Goal: Information Seeking & Learning: Find specific fact

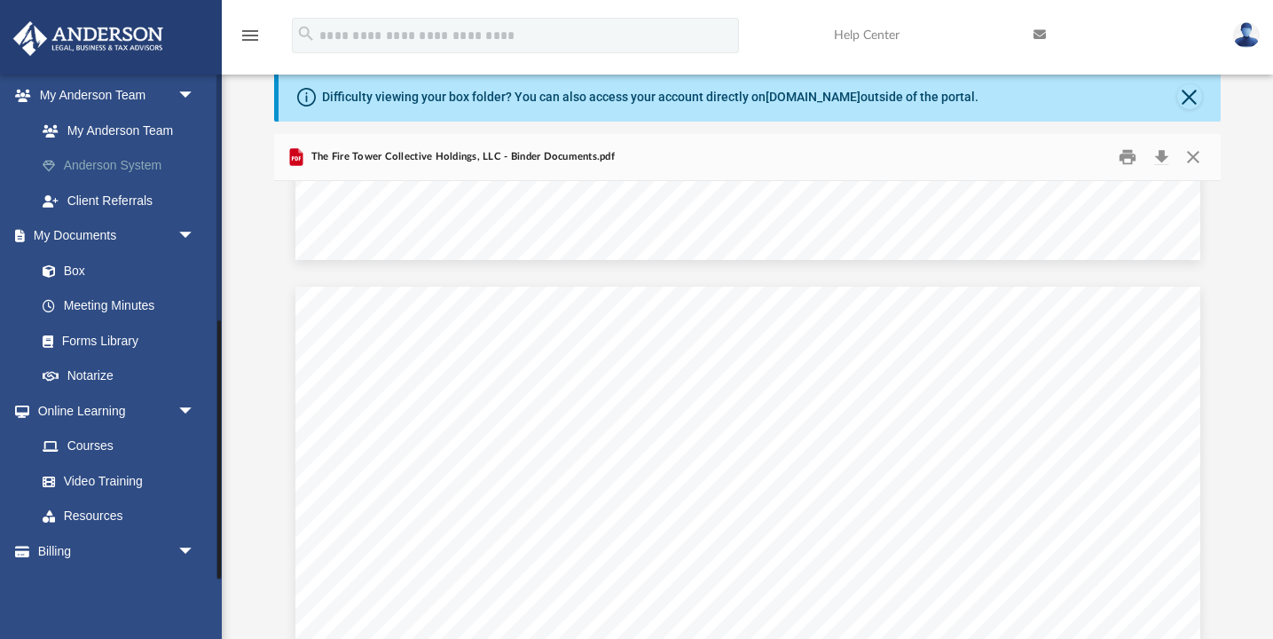
scroll to position [485, 0]
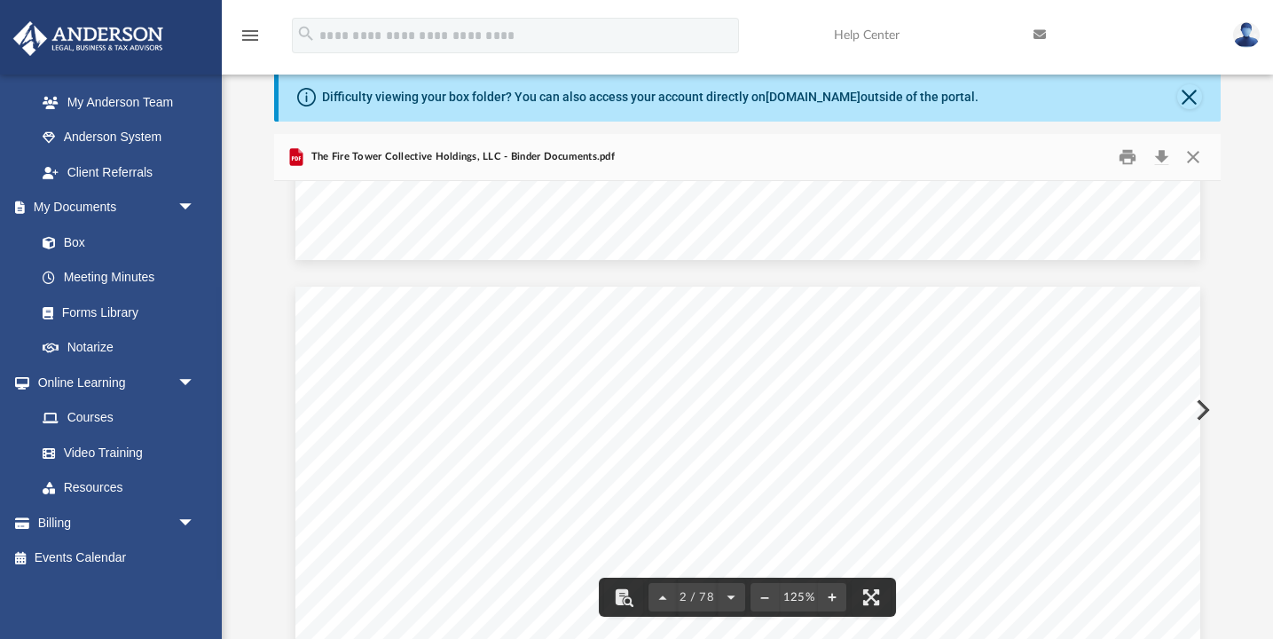
click at [919, 608] on span "[STREET_ADDRESS][US_STATE]" at bounding box center [793, 601] width 251 height 18
drag, startPoint x: 1026, startPoint y: 600, endPoint x: 695, endPoint y: 615, distance: 331.1
click at [695, 615] on div "[PERSON_NAME] and [PERSON_NAME] [STREET_ADDRESS][US_STATE] Re: The Fire Tower C…" at bounding box center [747, 410] width 946 height 458
click at [919, 326] on span "[STREET_ADDRESS][US_STATE]" at bounding box center [793, 319] width 251 height 18
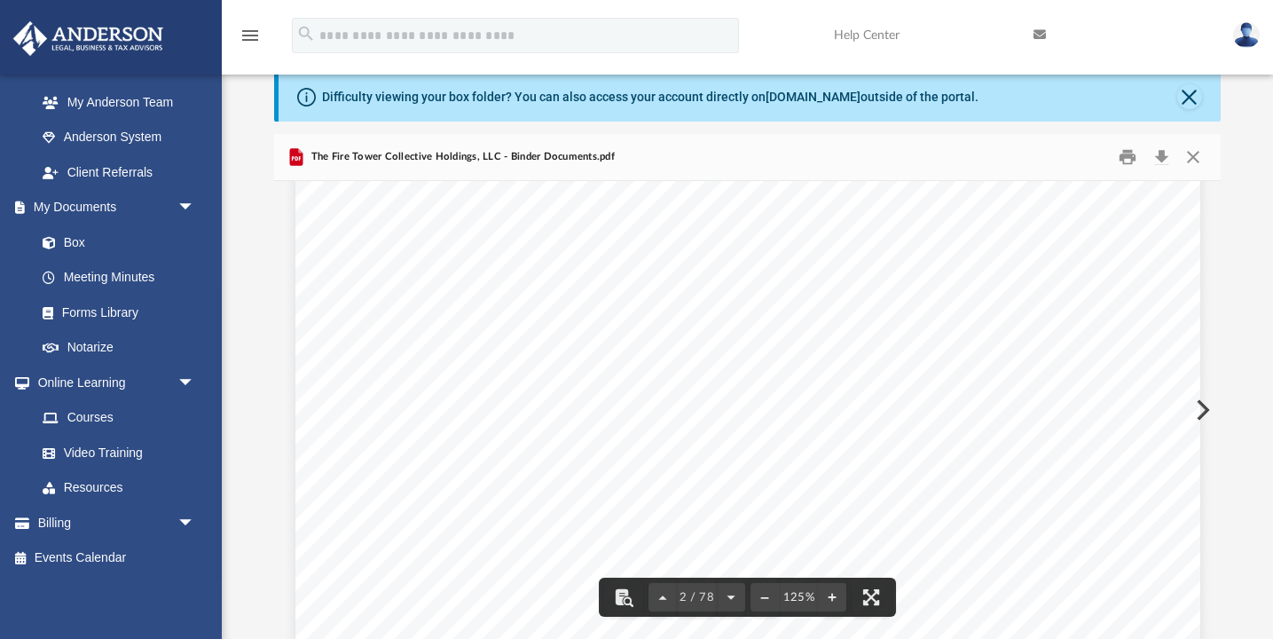
drag, startPoint x: 1027, startPoint y: 316, endPoint x: 777, endPoint y: 316, distance: 250.1
click at [778, 315] on div "Overview of The Fire Tower Collective Holdings, LLC Entity Formation Informatio…" at bounding box center [747, 590] width 905 height 1171
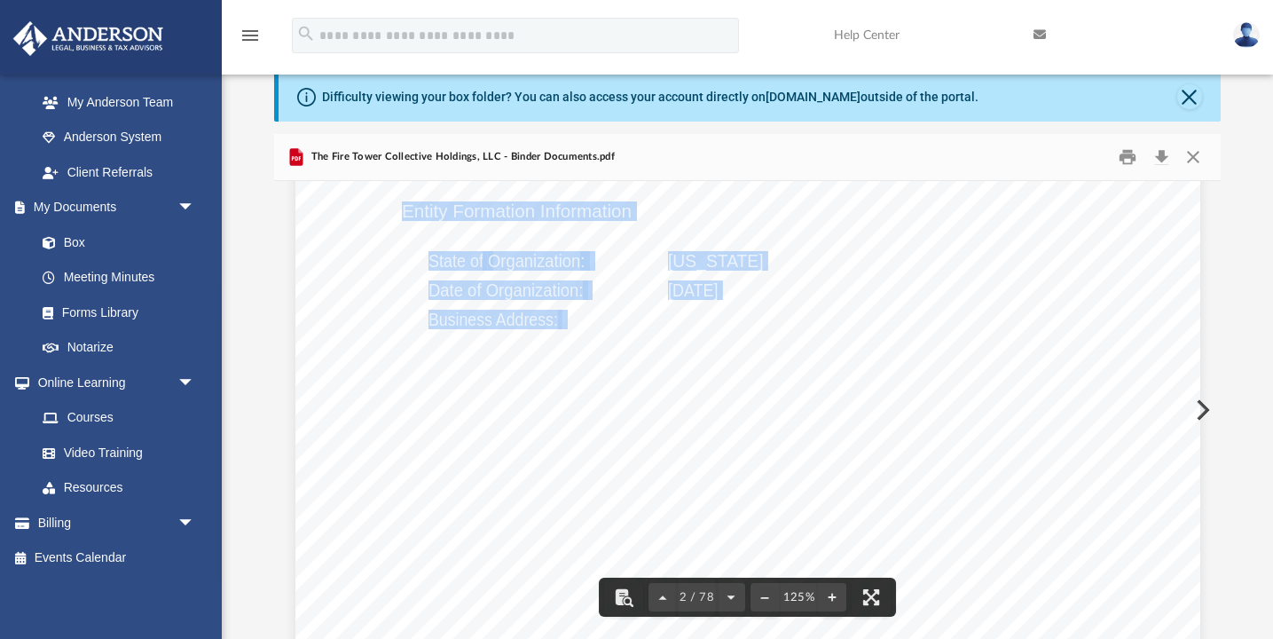
drag, startPoint x: 671, startPoint y: 319, endPoint x: 1028, endPoint y: 315, distance: 357.5
click at [1028, 315] on div "Overview of The Fire Tower Collective Holdings, LLC Entity Formation Informatio…" at bounding box center [747, 590] width 905 height 1171
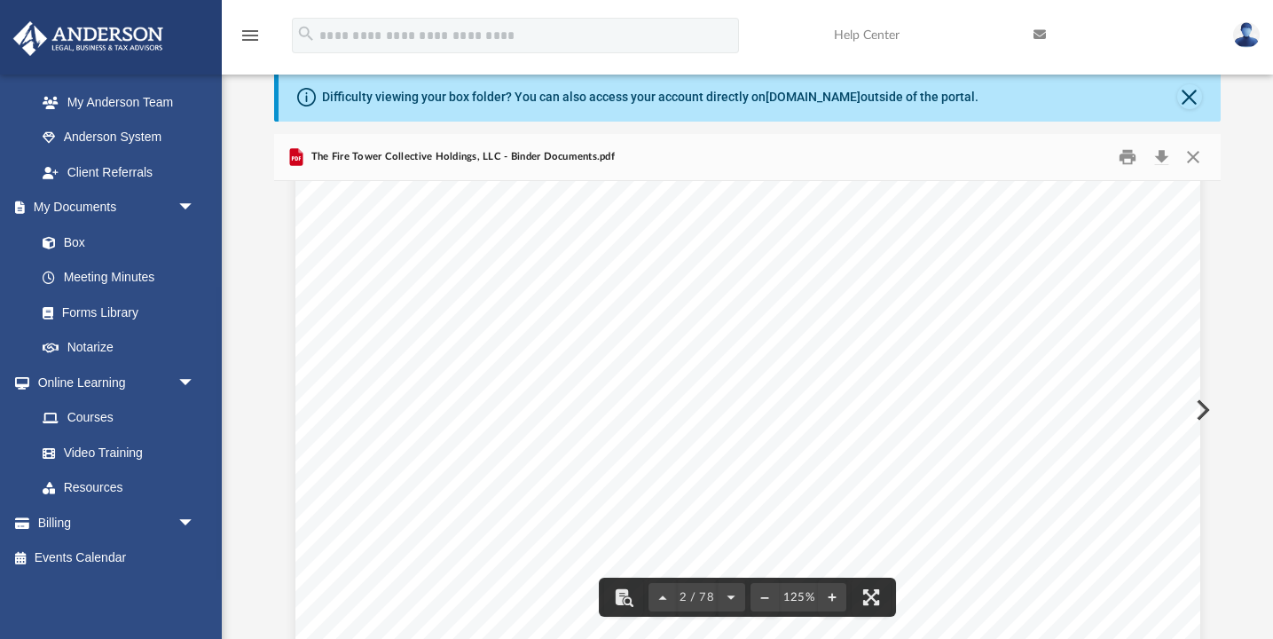
click at [919, 320] on span "[STREET_ADDRESS][US_STATE]" at bounding box center [793, 319] width 251 height 18
drag, startPoint x: 670, startPoint y: 314, endPoint x: 1025, endPoint y: 314, distance: 355.7
click at [919, 314] on span "[STREET_ADDRESS][US_STATE]" at bounding box center [793, 319] width 251 height 18
click at [1190, 155] on button "Close" at bounding box center [1192, 157] width 32 height 27
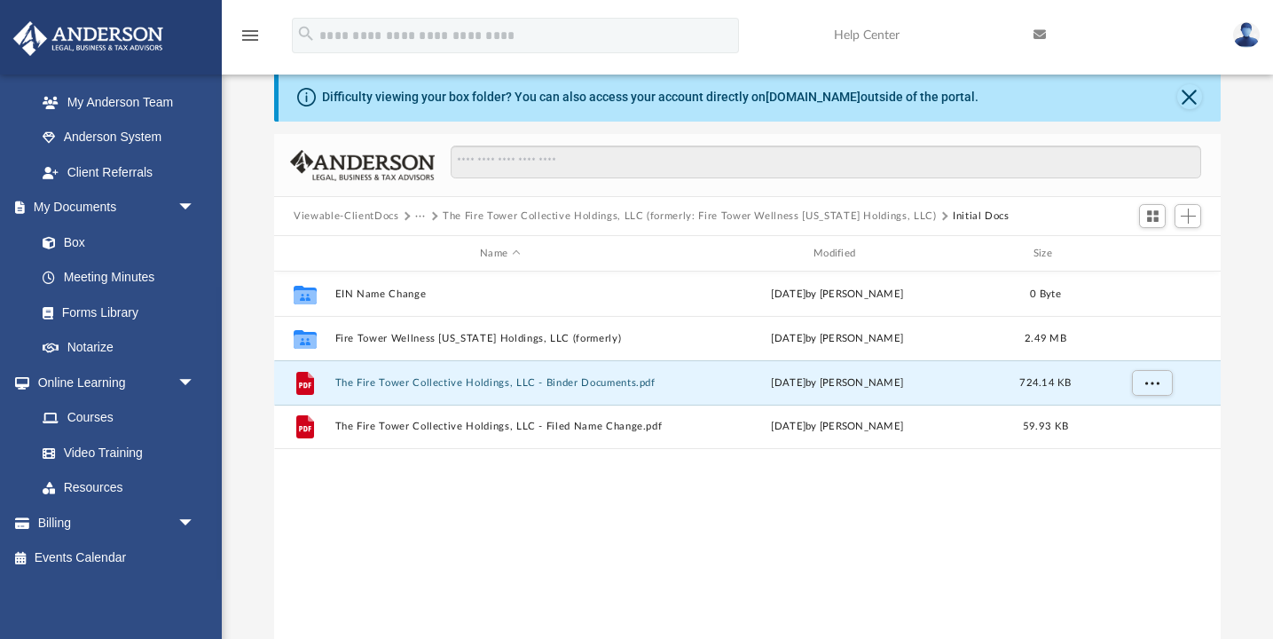
click at [545, 216] on button "The Fire Tower Collective Holdings, LLC (formerly: Fire Tower Wellness [US_STAT…" at bounding box center [689, 216] width 493 height 16
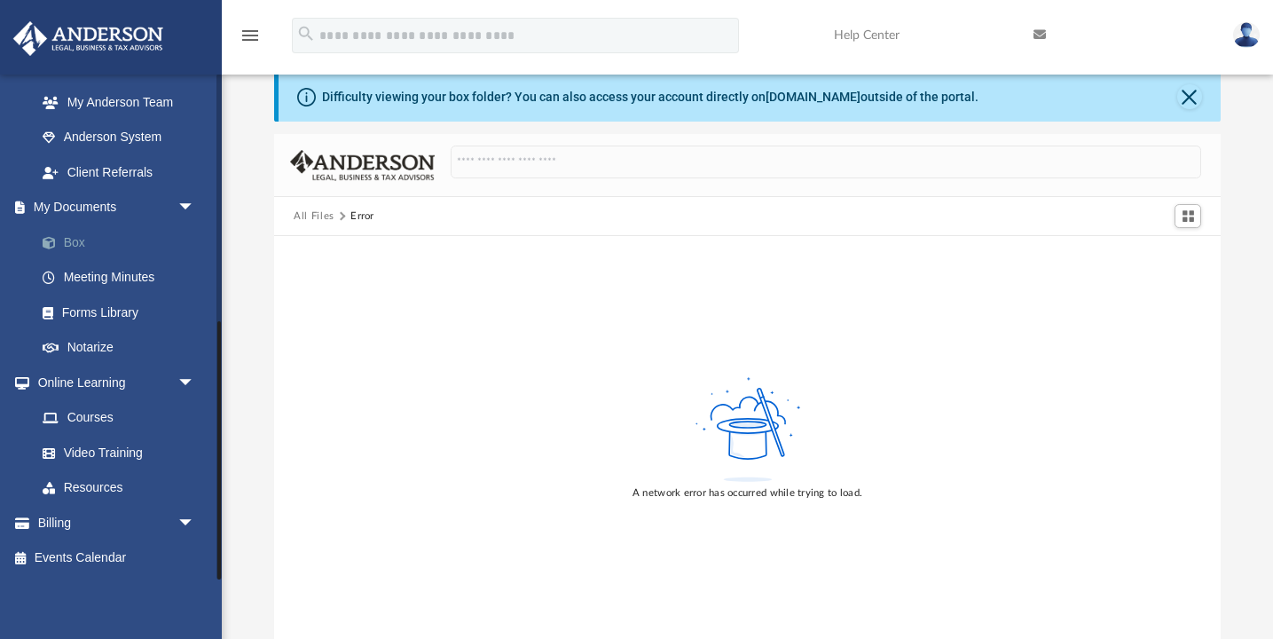
click at [77, 248] on link "Box" at bounding box center [123, 241] width 197 height 35
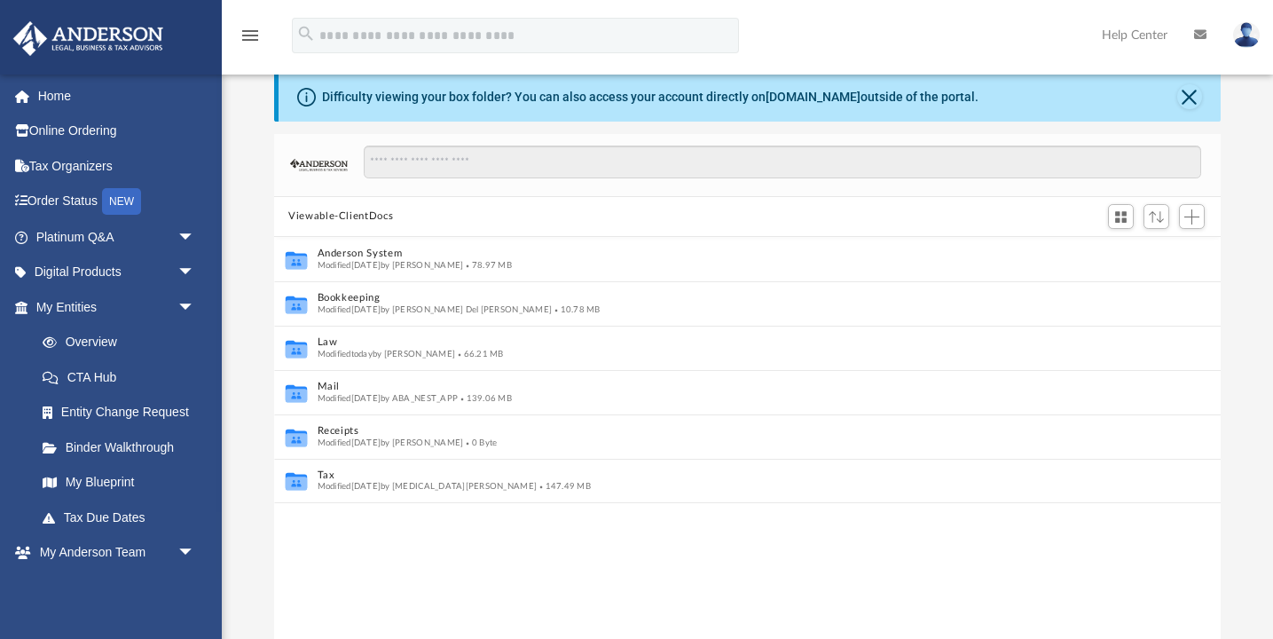
scroll to position [65, 0]
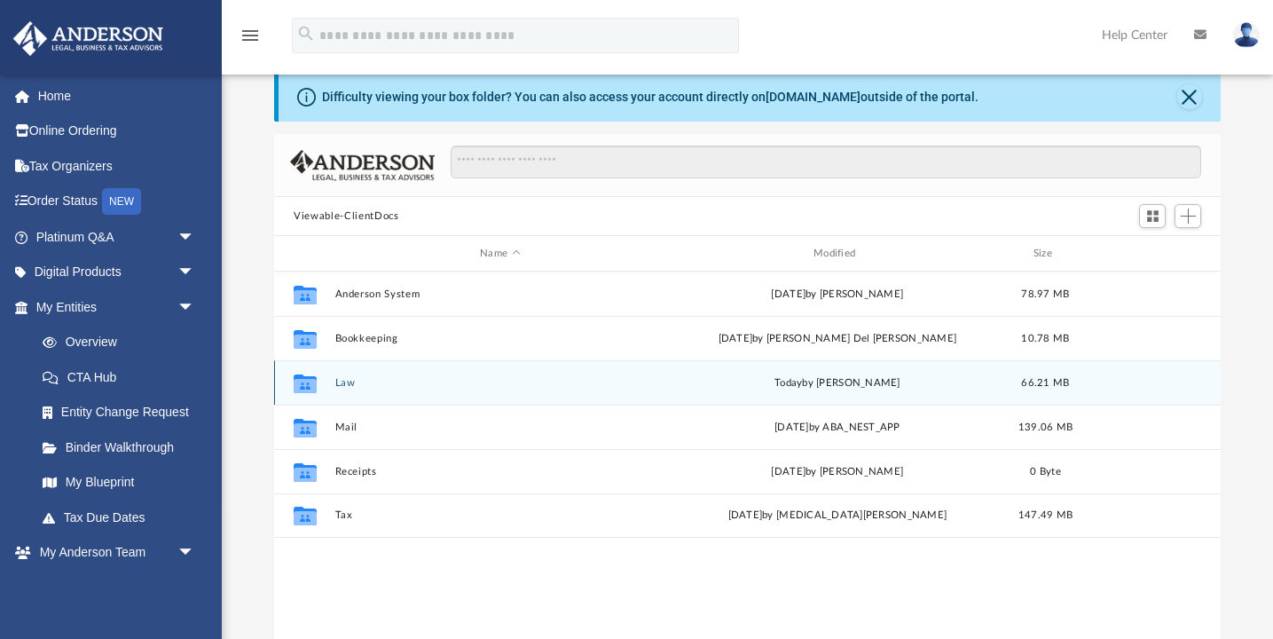
click at [345, 381] on button "Law" at bounding box center [500, 383] width 330 height 12
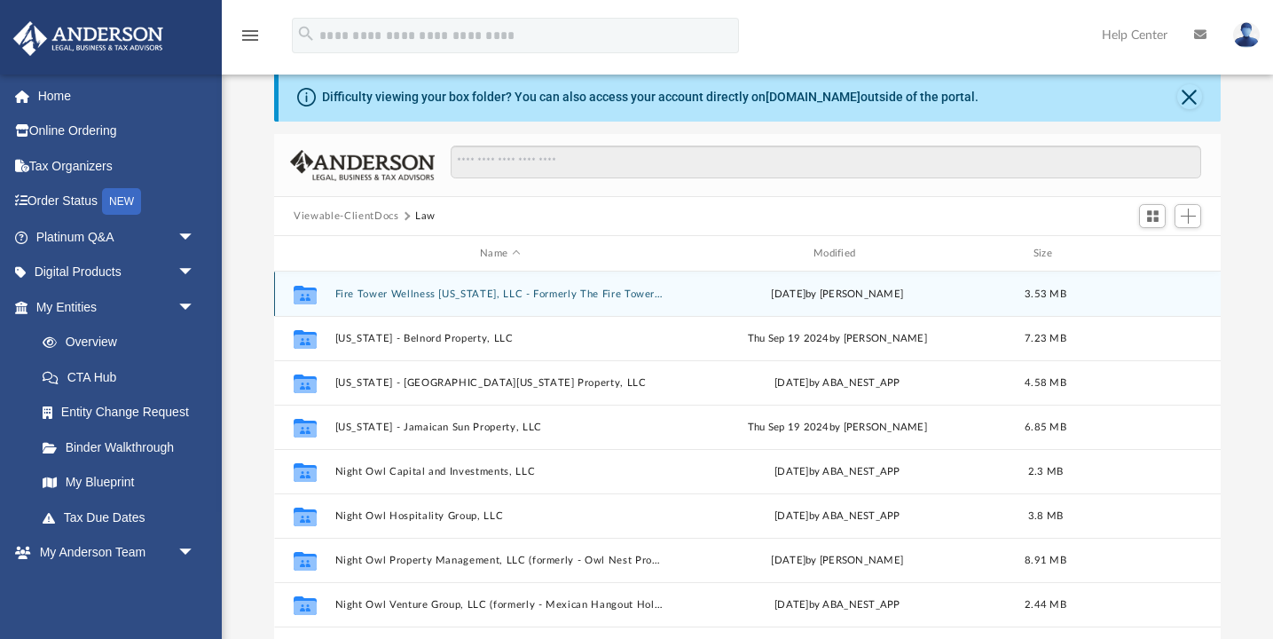
click at [550, 288] on button "Fire Tower Wellness Virginia, LLC - Formerly The Fire Tower Collection, LLC" at bounding box center [500, 294] width 330 height 12
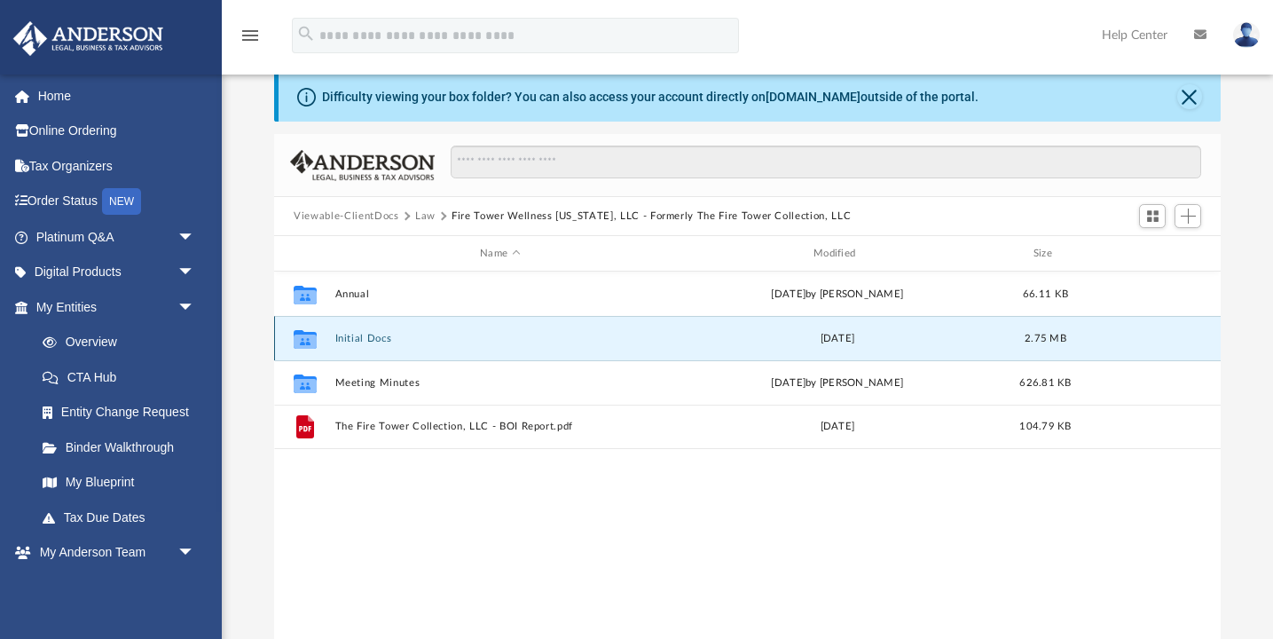
click at [364, 337] on button "Initial Docs" at bounding box center [500, 339] width 330 height 12
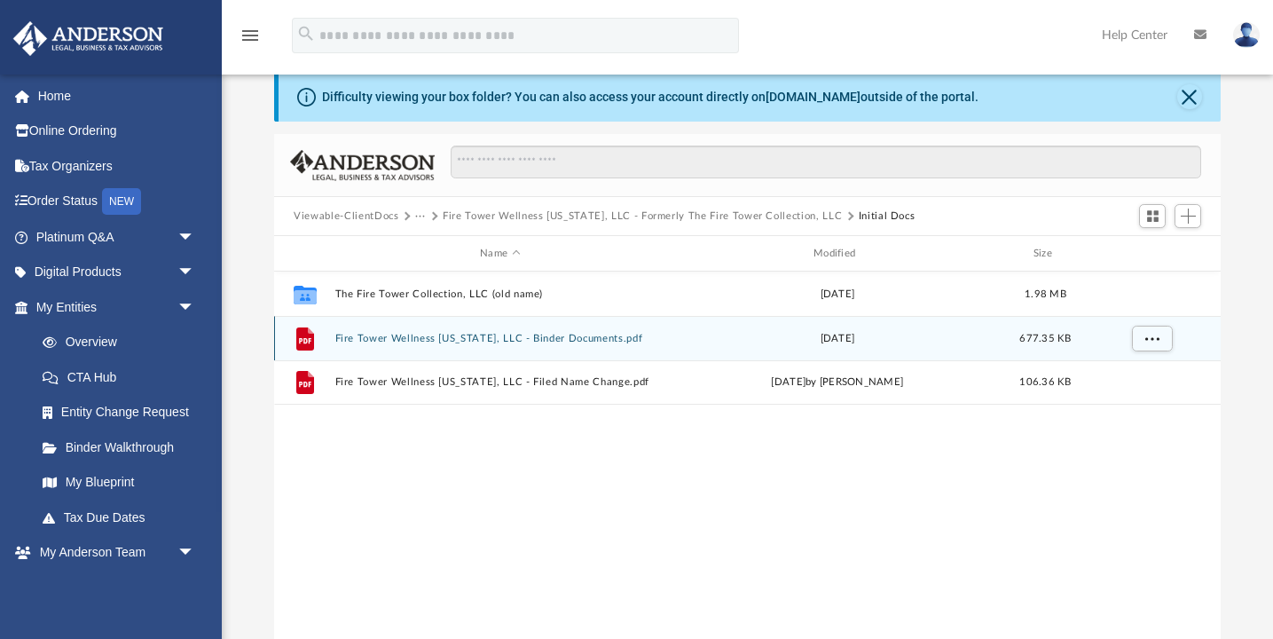
click at [536, 343] on button "Fire Tower Wellness Virginia, LLC - Binder Documents.pdf" at bounding box center [500, 339] width 330 height 12
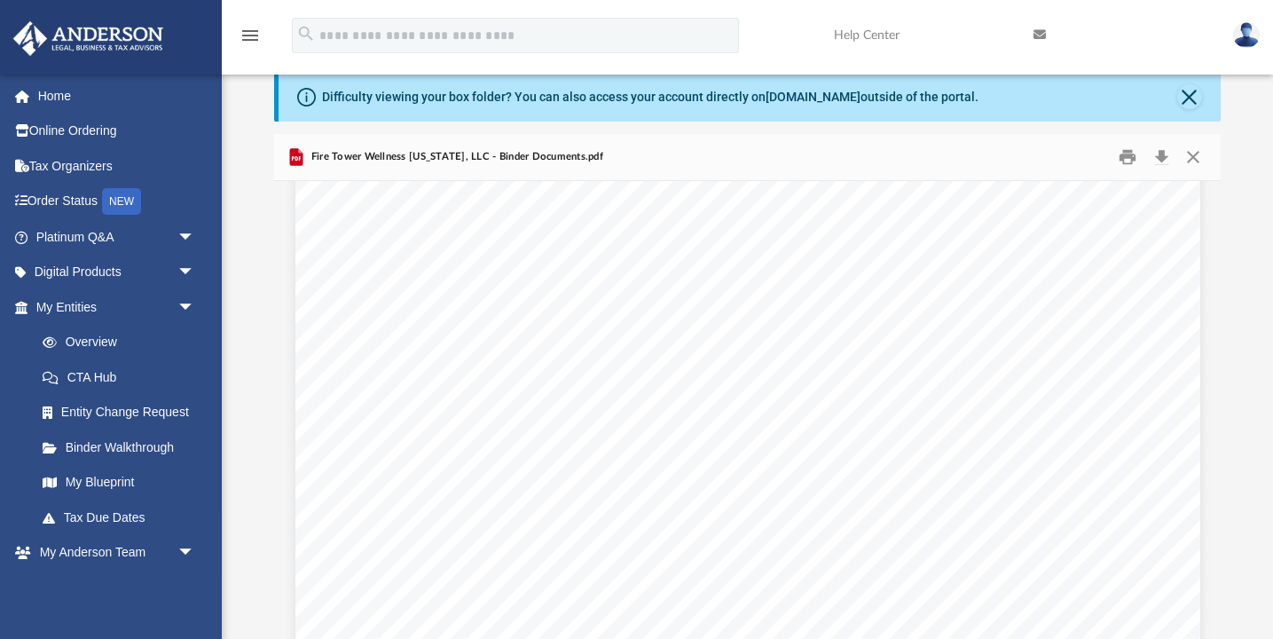
scroll to position [1300, 0]
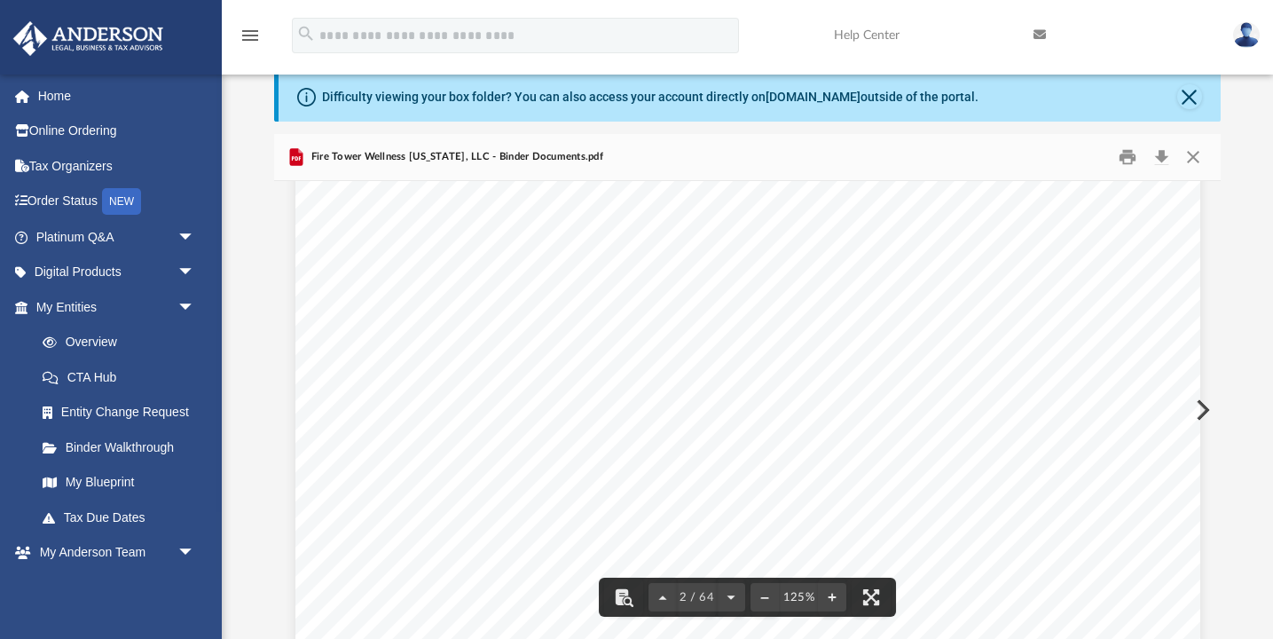
drag, startPoint x: 1025, startPoint y: 483, endPoint x: 675, endPoint y: 488, distance: 350.4
click at [672, 488] on span "4000 Legato Road, Suite 1100, Fairfax, VA 22033" at bounding box center [748, 484] width 161 height 18
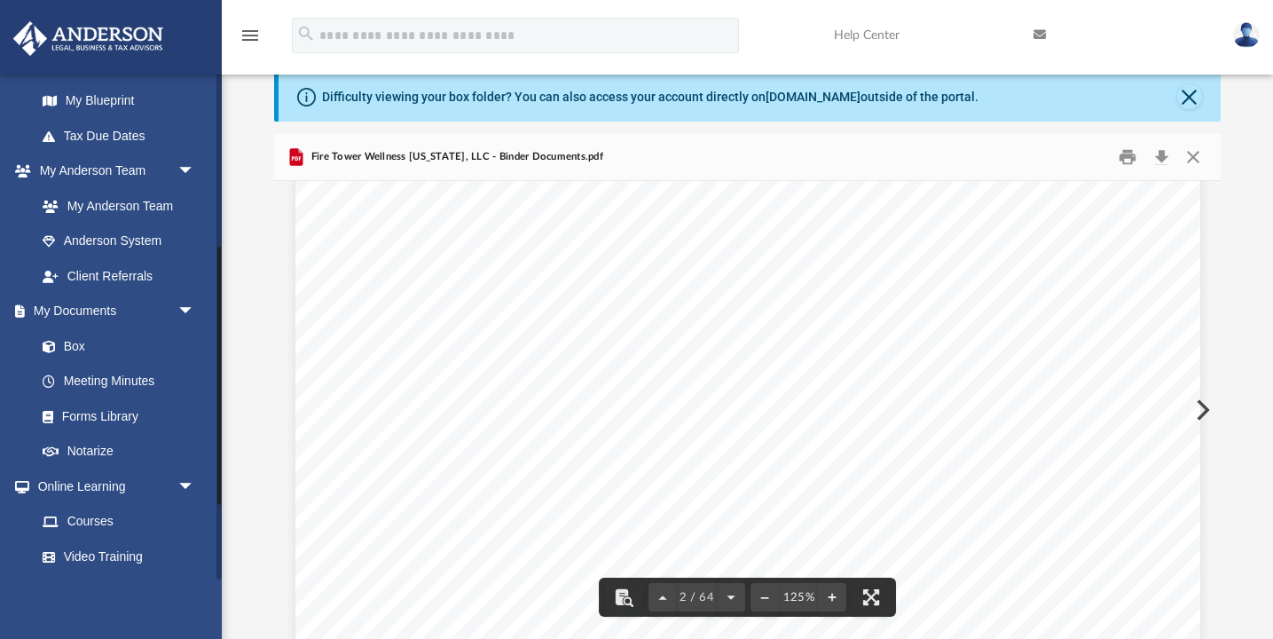
scroll to position [383, 0]
click at [76, 348] on link "Box" at bounding box center [123, 343] width 197 height 35
click at [1084, 326] on div "Overview of Fire Tower Wellness Virginia, LLC Entity Formation Information Stat…" at bounding box center [747, 580] width 905 height 1171
drag, startPoint x: 1082, startPoint y: 326, endPoint x: 671, endPoint y: 333, distance: 410.7
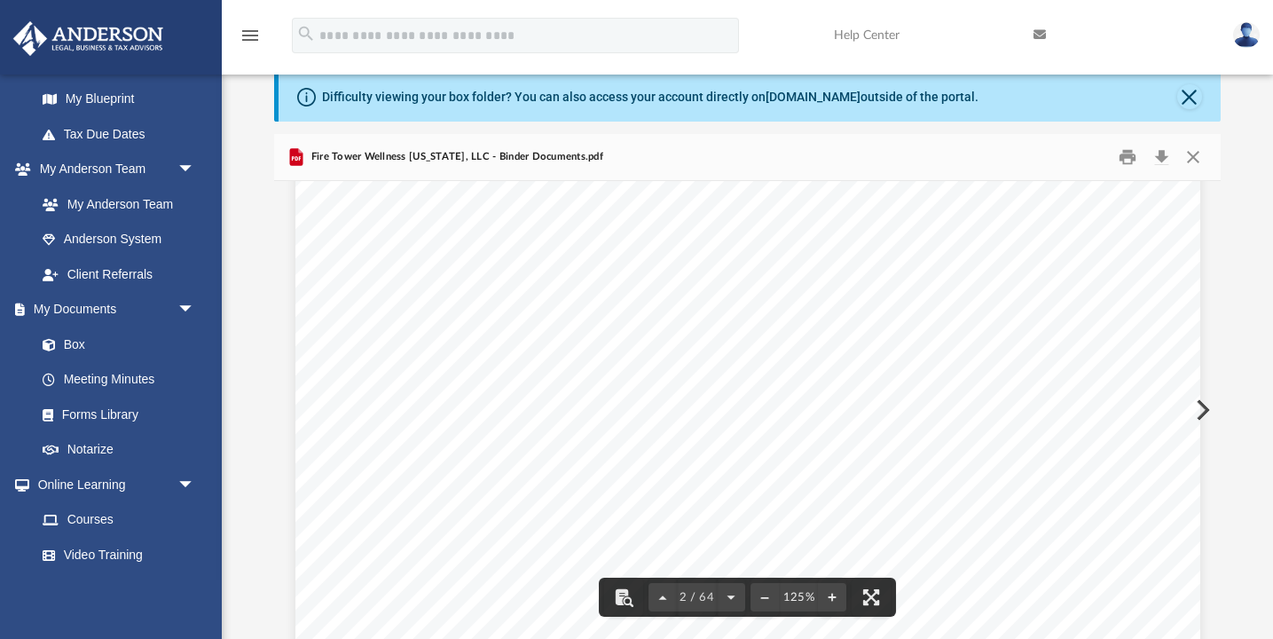
click at [671, 332] on span "3225 McLeod Drive, Suite 100, Las Vegas, Nevada 89121" at bounding box center [859, 329] width 383 height 18
click at [1195, 156] on button "Close" at bounding box center [1192, 157] width 32 height 27
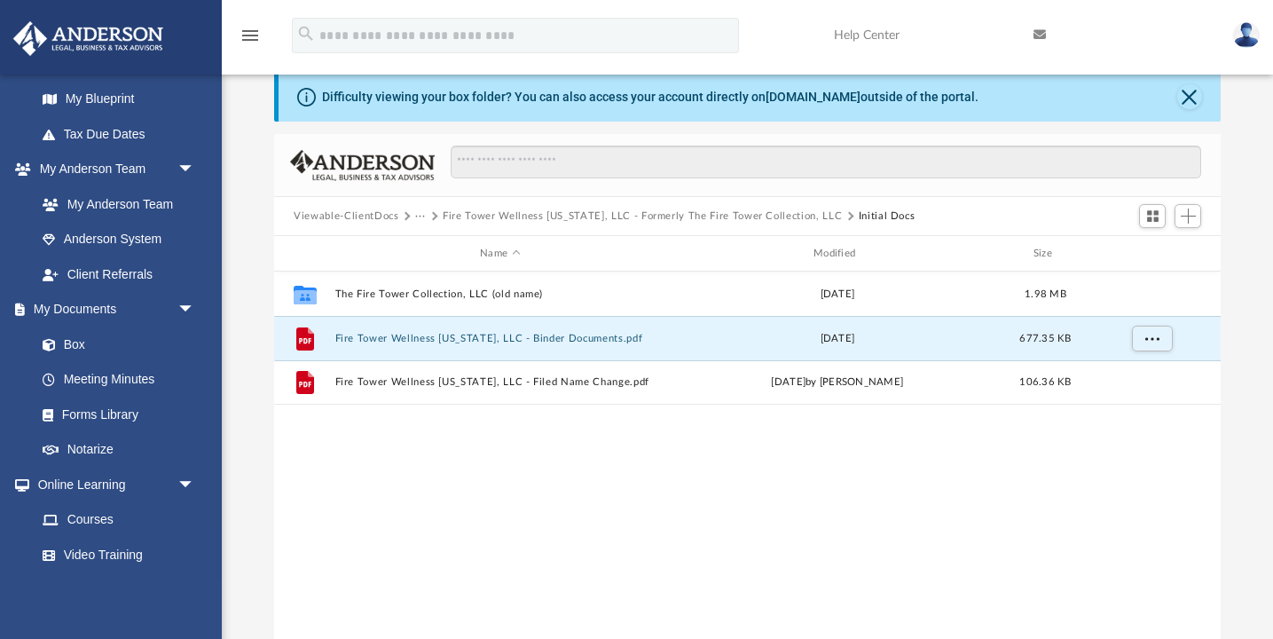
click at [503, 211] on button "Fire Tower Wellness Virginia, LLC - Formerly The Fire Tower Collection, LLC" at bounding box center [642, 216] width 399 height 16
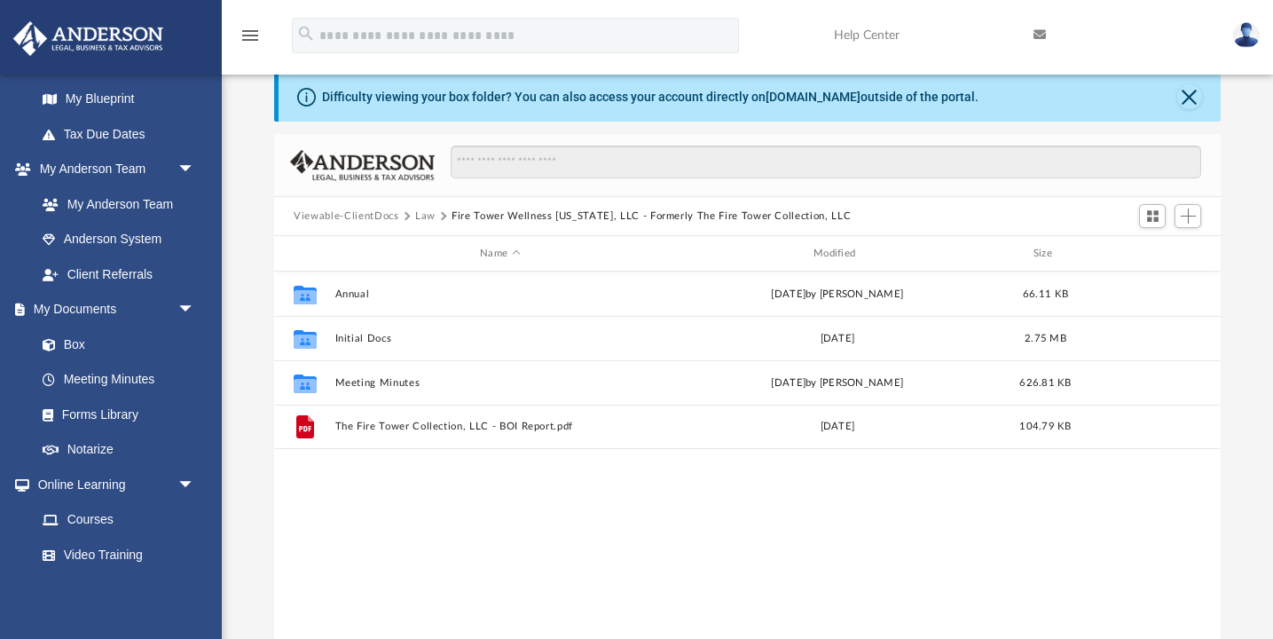
click at [429, 216] on button "Law" at bounding box center [425, 216] width 20 height 16
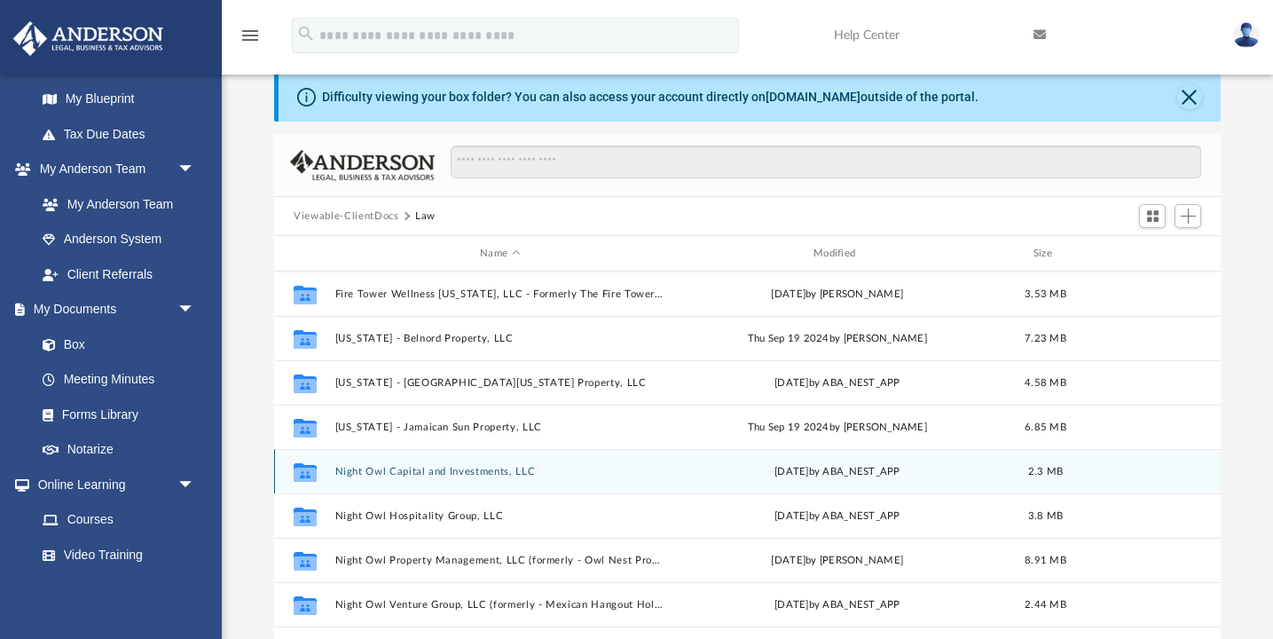
click at [484, 474] on button "Night Owl Capital and Investments, LLC" at bounding box center [500, 472] width 330 height 12
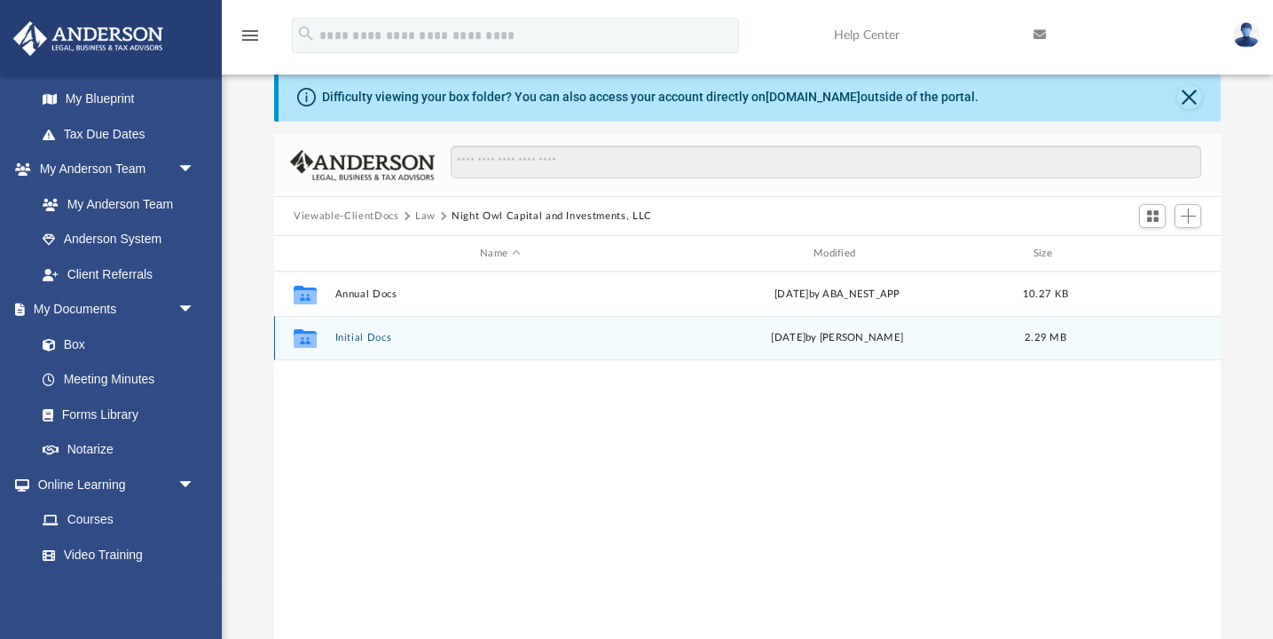
click at [363, 339] on button "Initial Docs" at bounding box center [500, 338] width 330 height 12
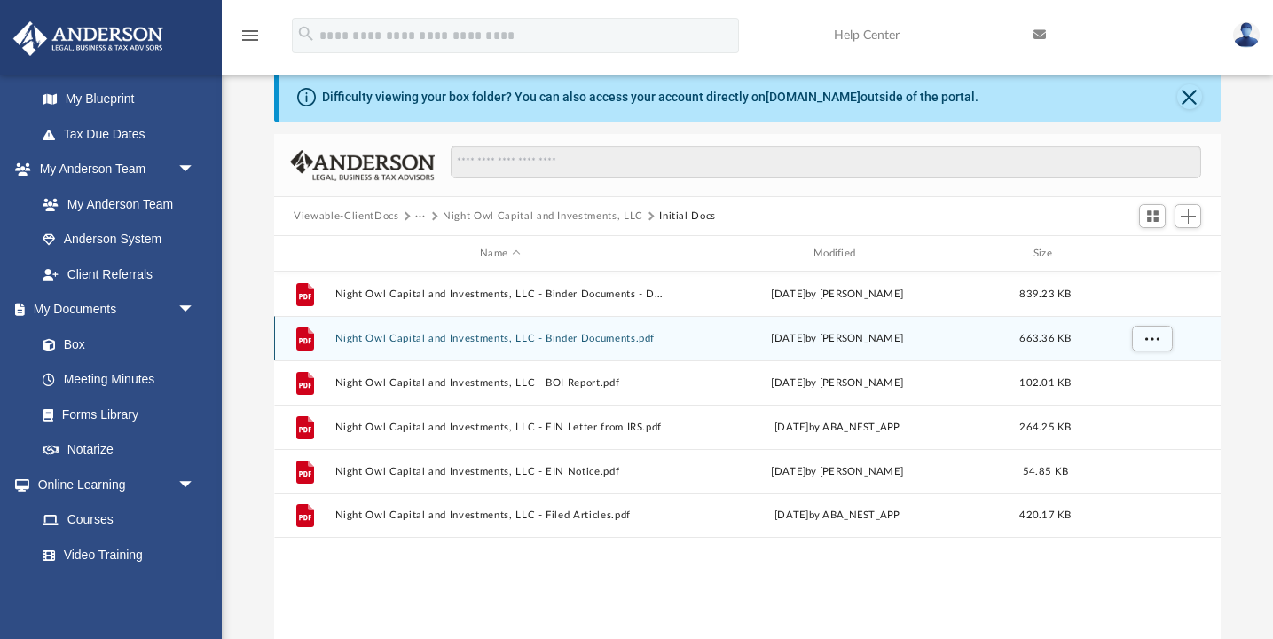
click at [467, 341] on button "Night Owl Capital and Investments, LLC - Binder Documents.pdf" at bounding box center [500, 339] width 330 height 12
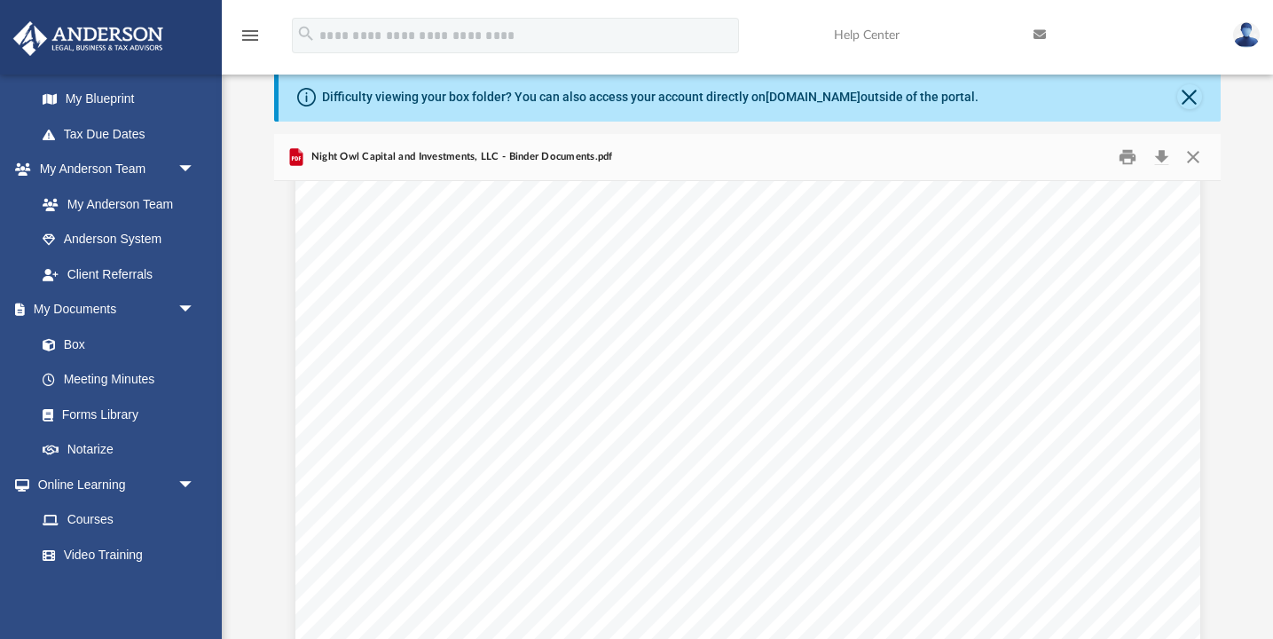
scroll to position [3809, 0]
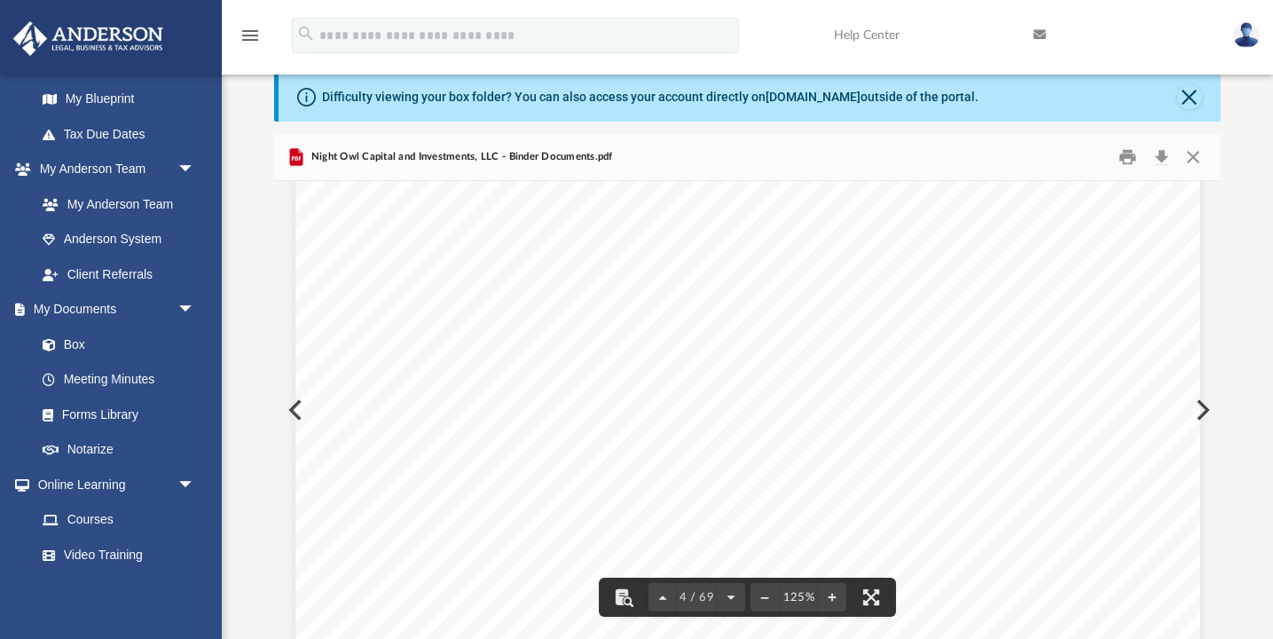
click at [1027, 398] on div "Overview of Night Owl Capital and Investments, LLC Entity Formation Information…" at bounding box center [747, 563] width 905 height 1171
drag, startPoint x: 669, startPoint y: 398, endPoint x: 1024, endPoint y: 404, distance: 355.7
click at [919, 404] on span "[STREET_ADDRESS][US_STATE]" at bounding box center [793, 400] width 251 height 18
click at [1189, 156] on button "Close" at bounding box center [1192, 157] width 32 height 27
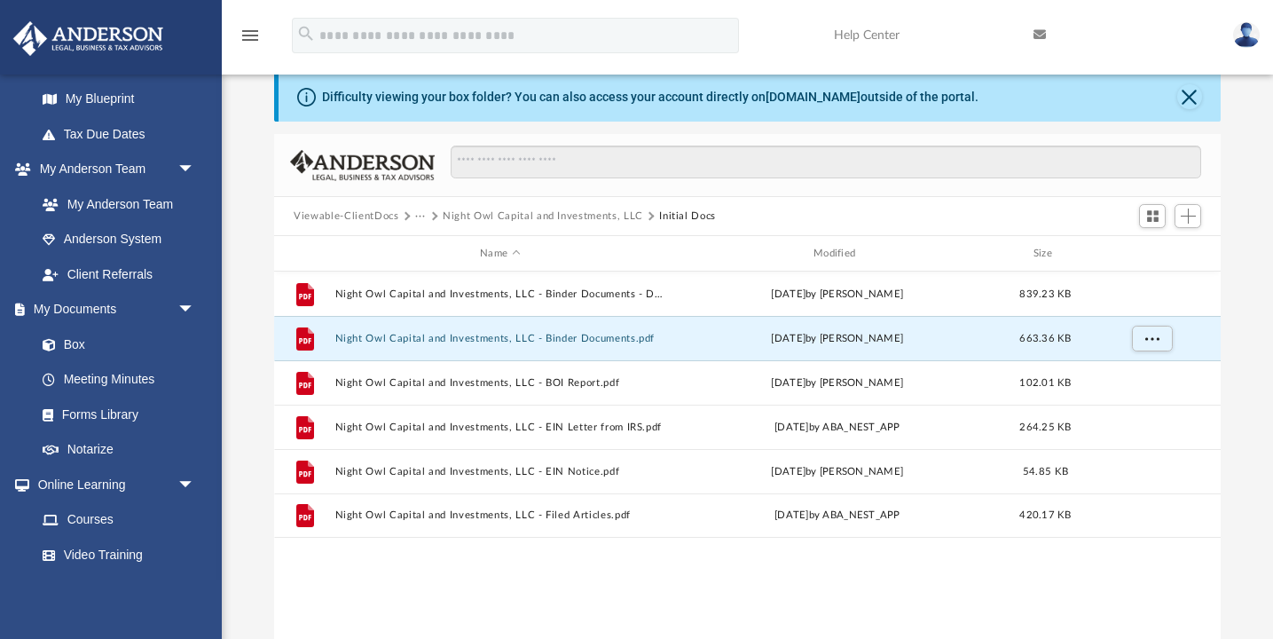
click at [418, 216] on button "···" at bounding box center [421, 216] width 12 height 16
click at [435, 246] on li "Law" at bounding box center [435, 247] width 20 height 19
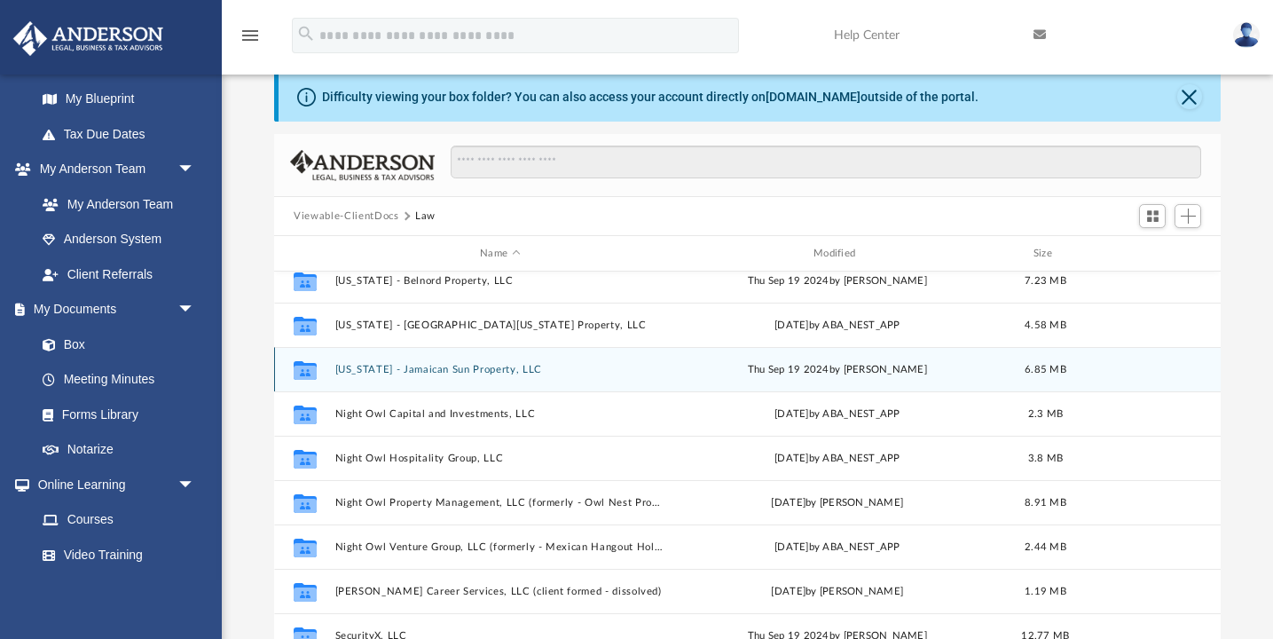
scroll to position [73, 0]
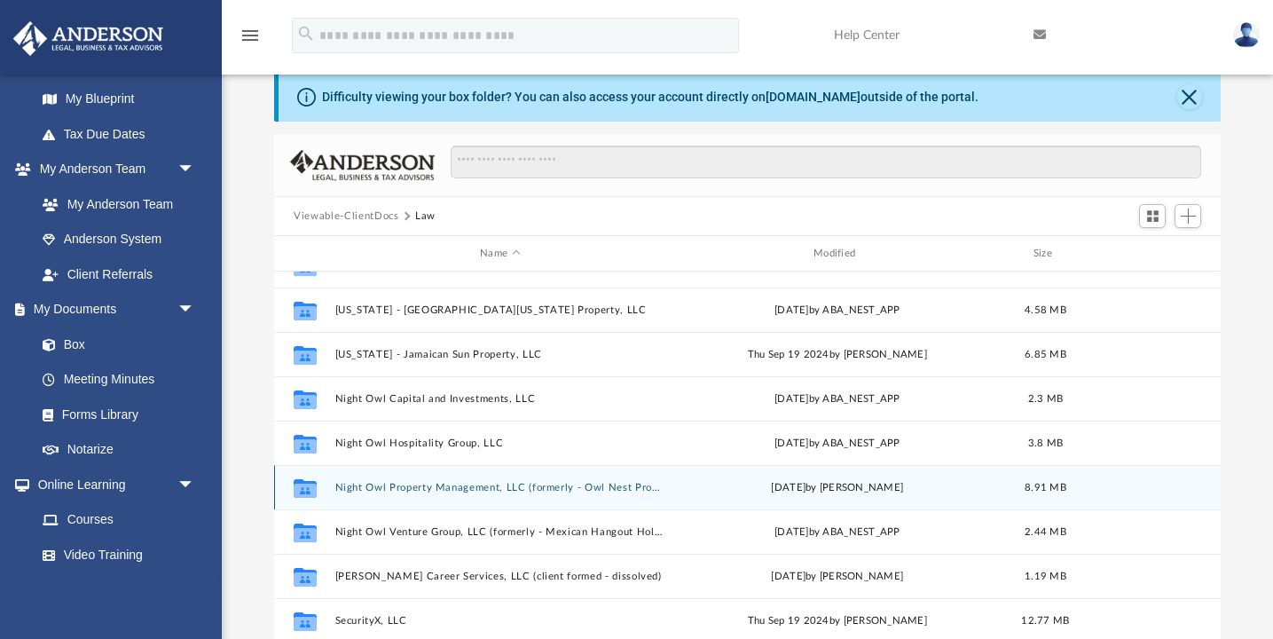
click at [442, 489] on button "Night Owl Property Management​, LLC (formerly - Owl Nest Property Management, L…" at bounding box center [500, 488] width 330 height 12
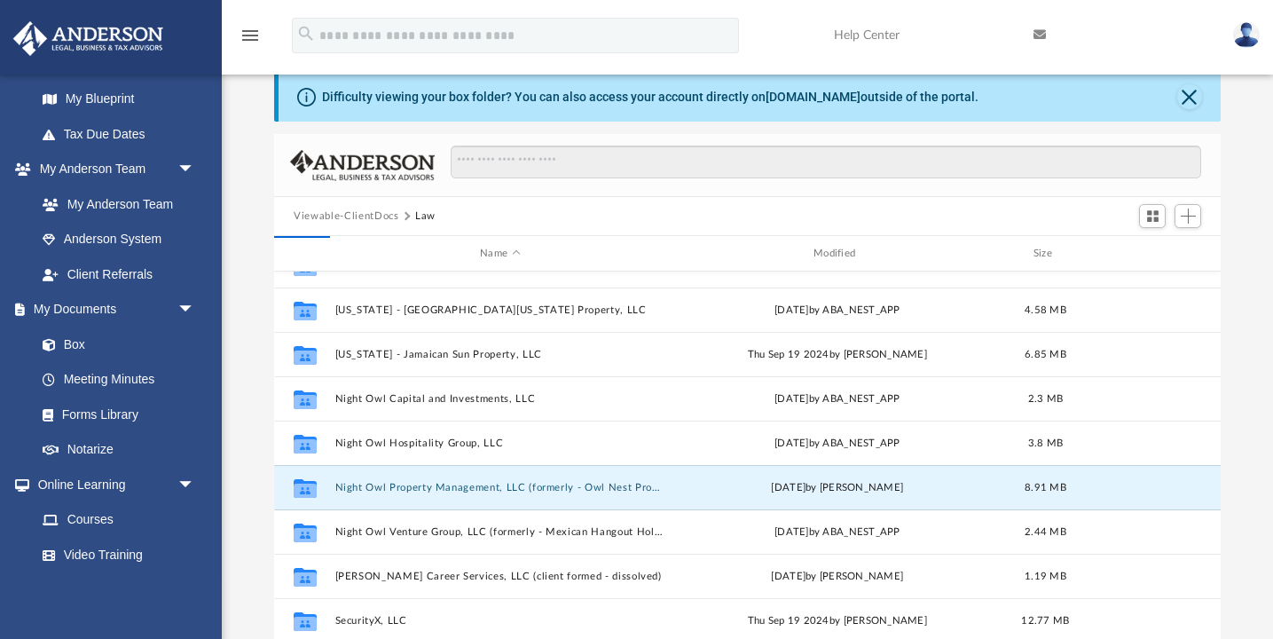
scroll to position [0, 0]
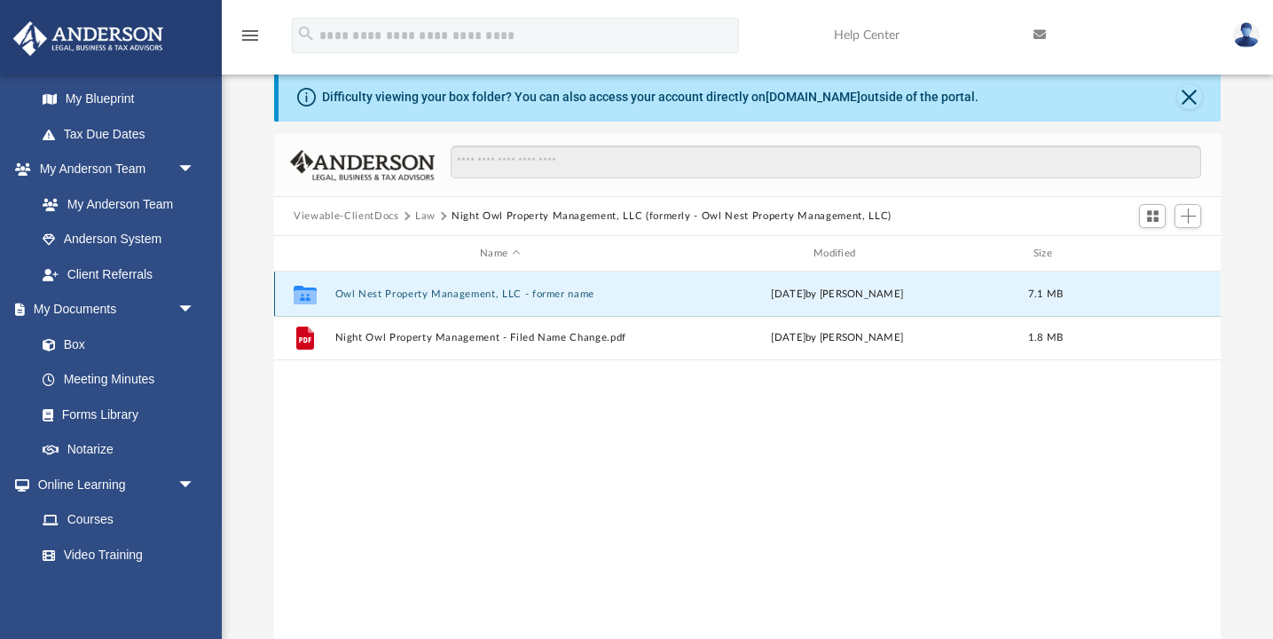
click at [472, 295] on button "Owl Nest Property Management, LLC - former name" at bounding box center [500, 294] width 330 height 12
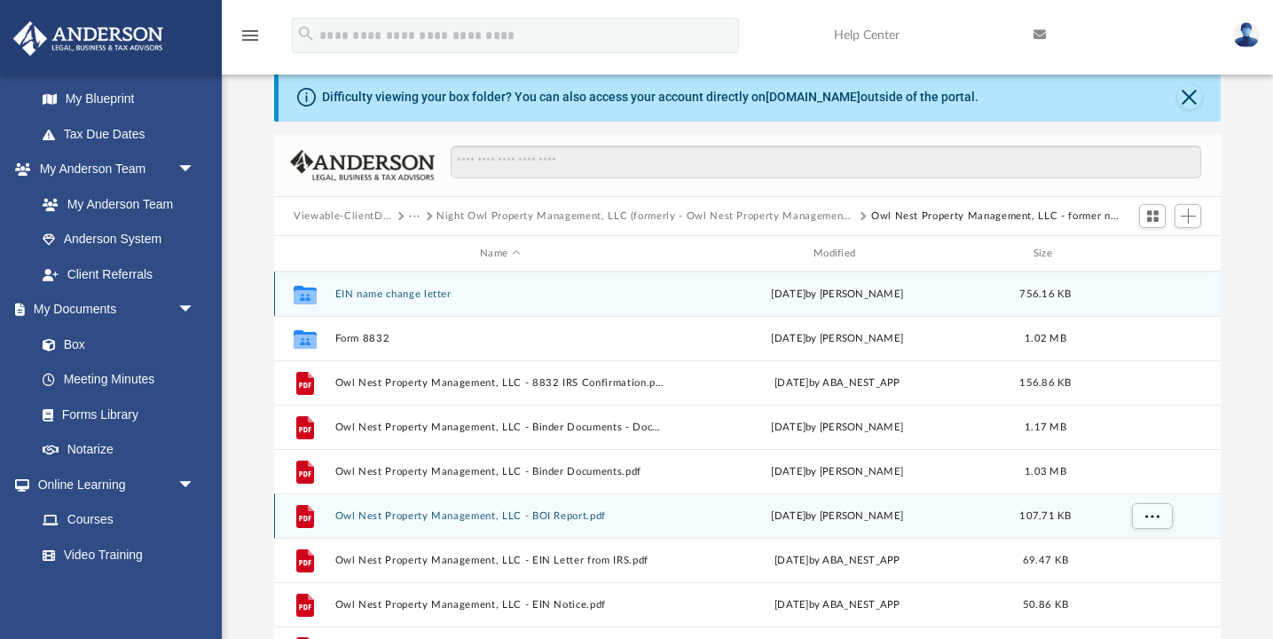
scroll to position [32, 0]
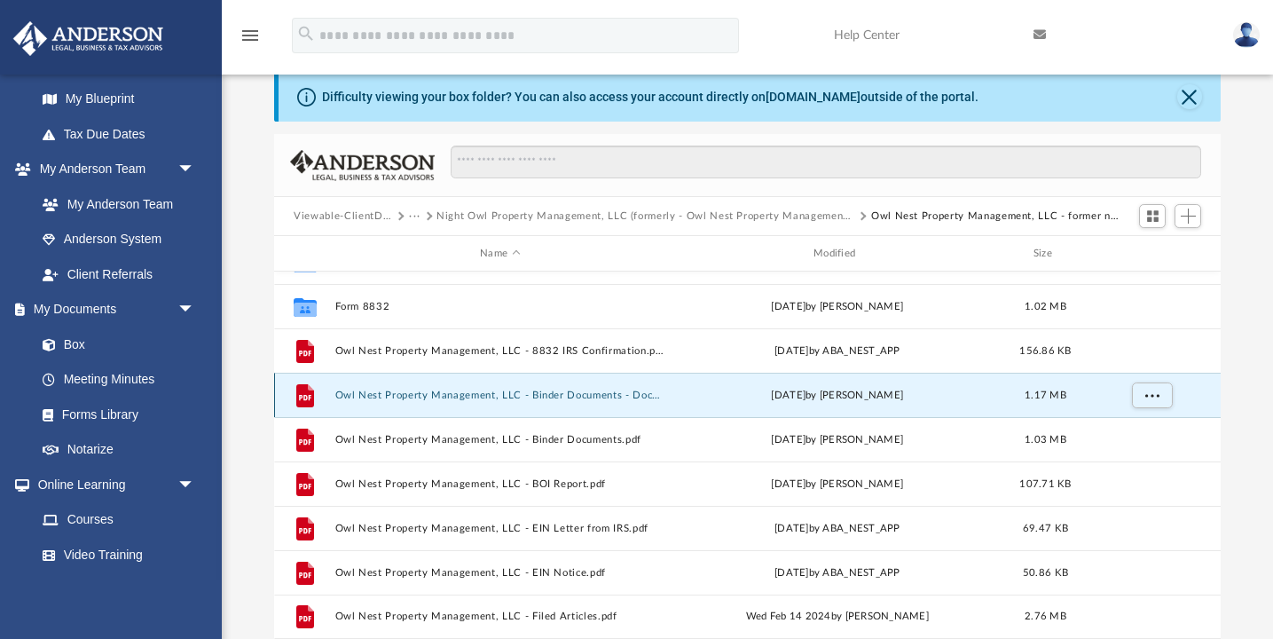
click at [526, 396] on button "Owl Nest Property Management, LLC - Binder Documents - DocuSigned.pdf" at bounding box center [500, 395] width 330 height 12
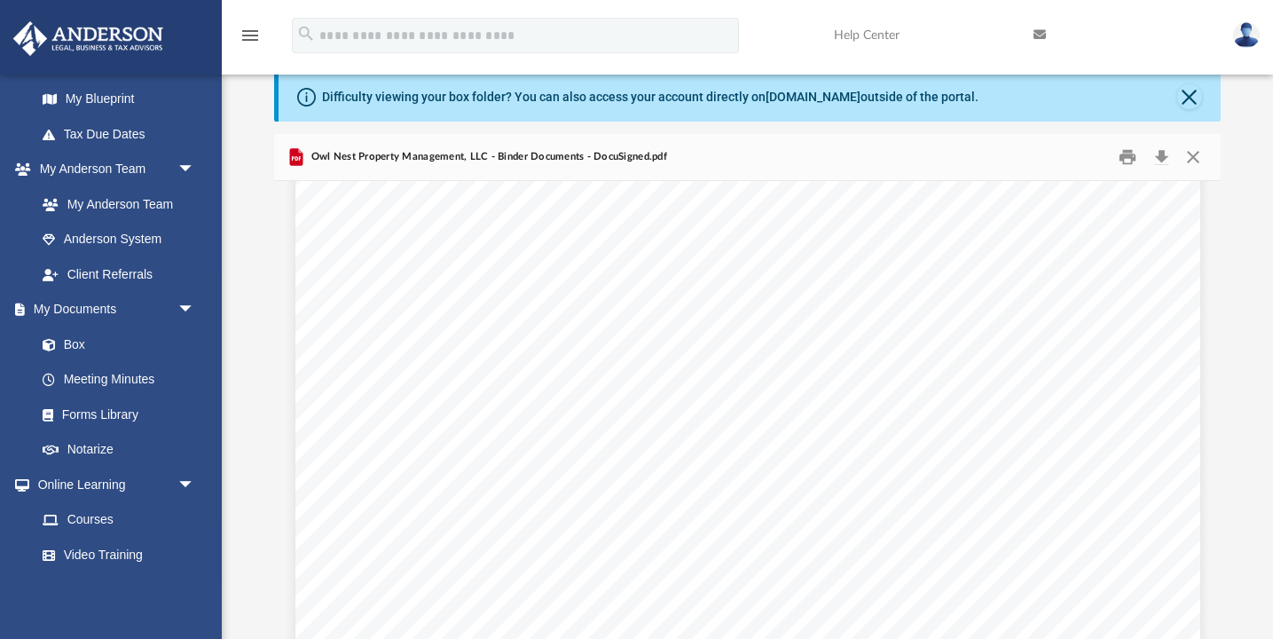
scroll to position [3794, 0]
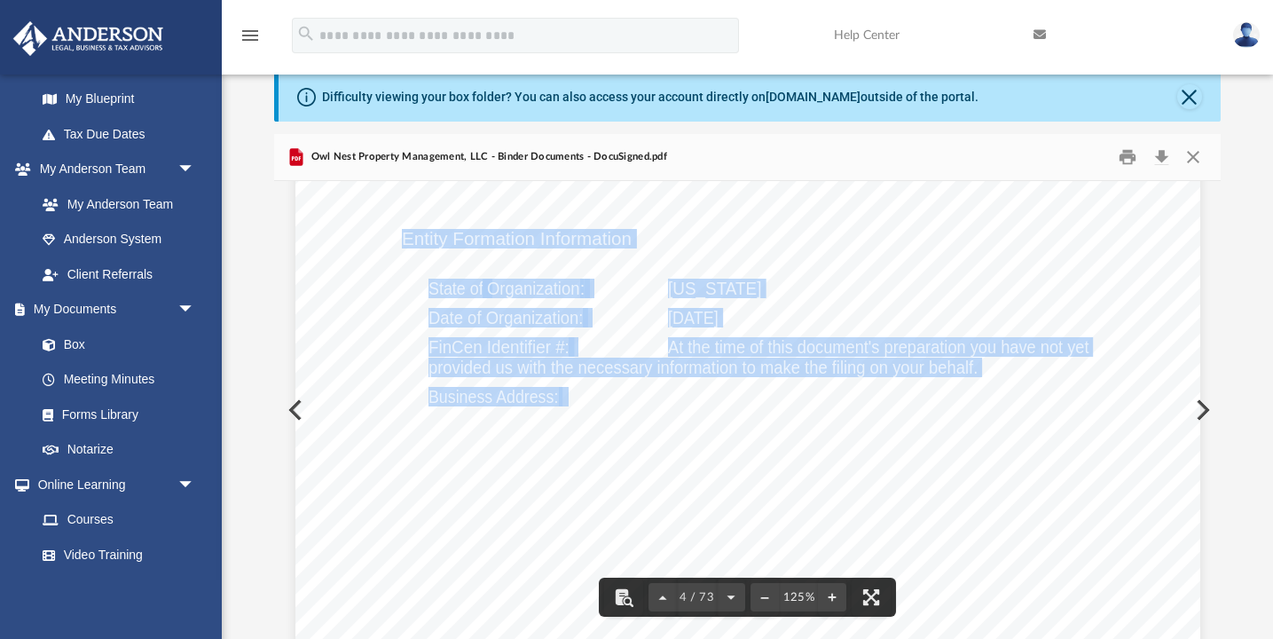
click at [656, 401] on div "Overview of Owl Nest Property Management, LLC Entity Formation Information Stat…" at bounding box center [747, 577] width 905 height 1171
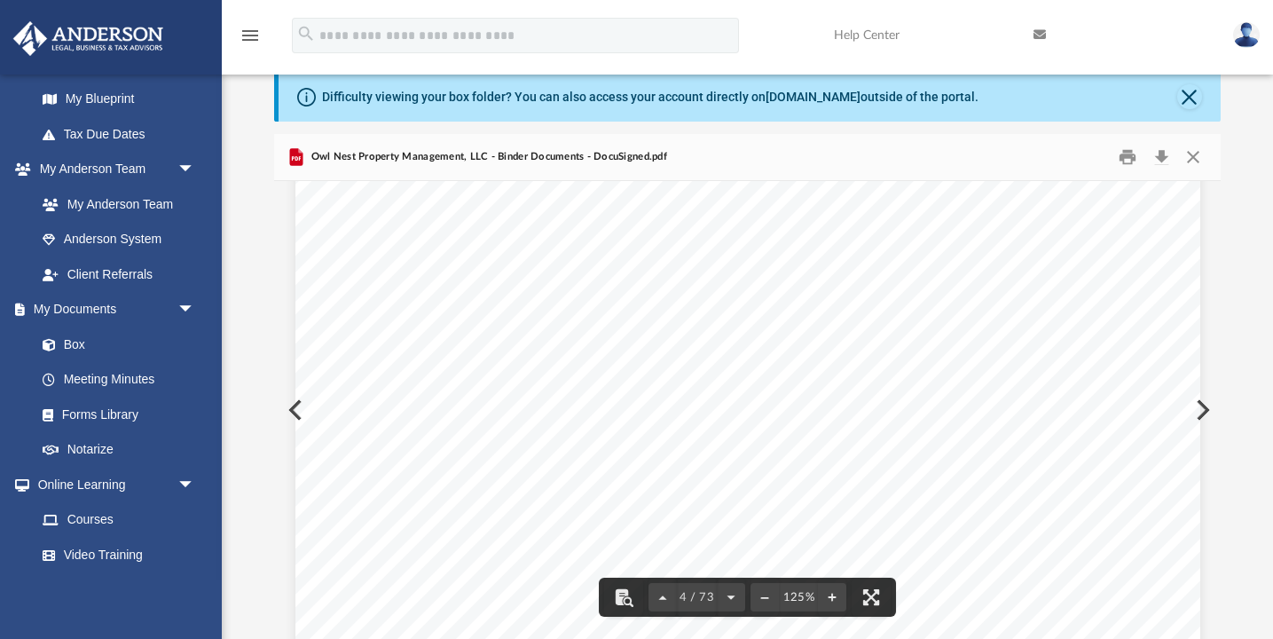
click at [672, 401] on span "1201 Seven Locks Road, Suite 360" at bounding box center [746, 397] width 157 height 18
drag, startPoint x: 671, startPoint y: 396, endPoint x: 1039, endPoint y: 398, distance: 368.1
click at [1197, 158] on button "Close" at bounding box center [1192, 157] width 32 height 27
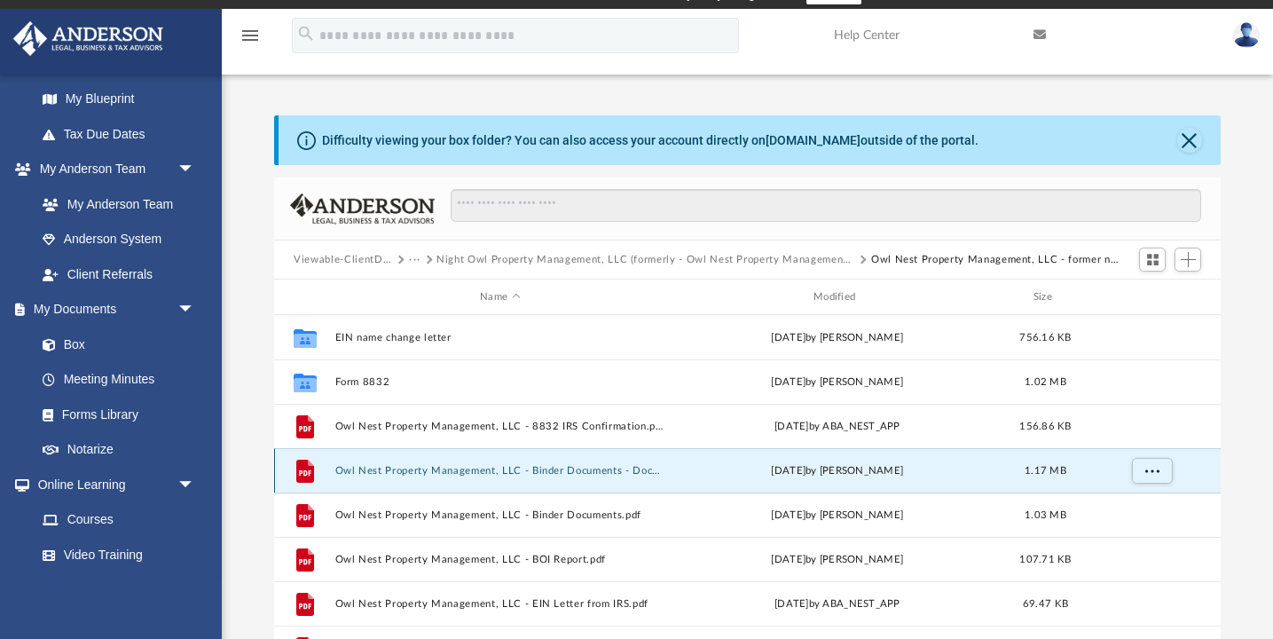
scroll to position [18, 0]
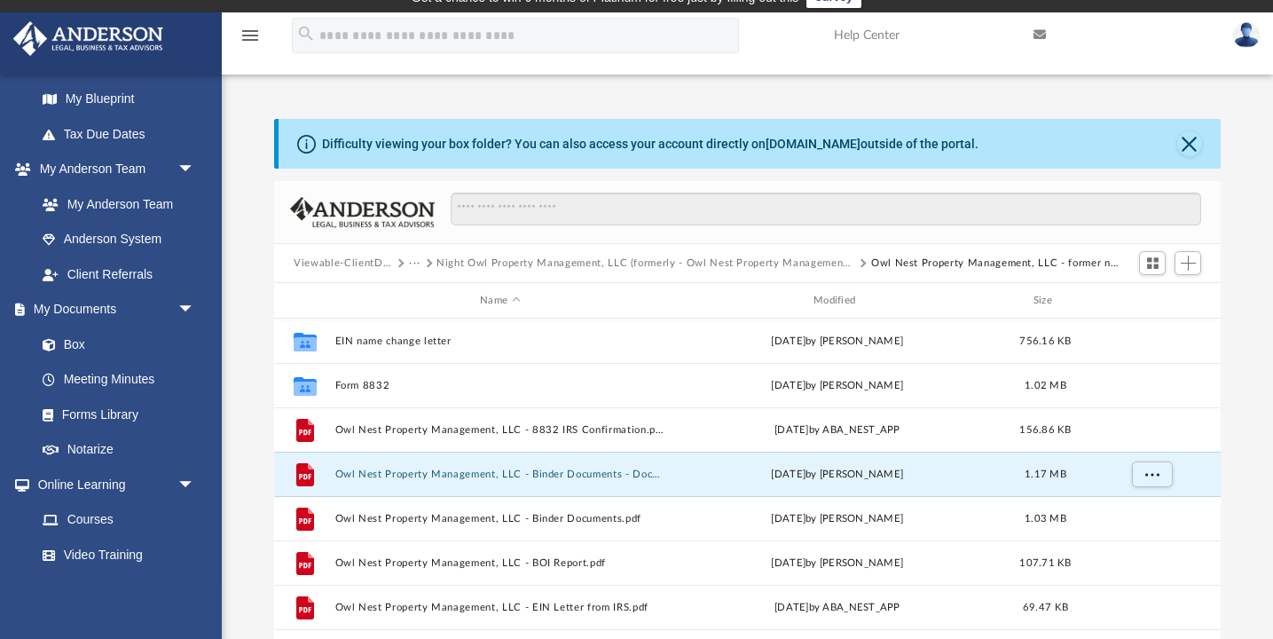
click at [413, 262] on button "···" at bounding box center [415, 263] width 12 height 16
